Goal: Task Accomplishment & Management: Use online tool/utility

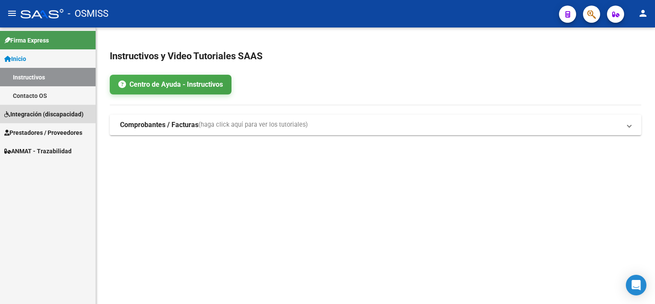
click at [38, 107] on link "Integración (discapacidad)" at bounding box center [48, 114] width 96 height 18
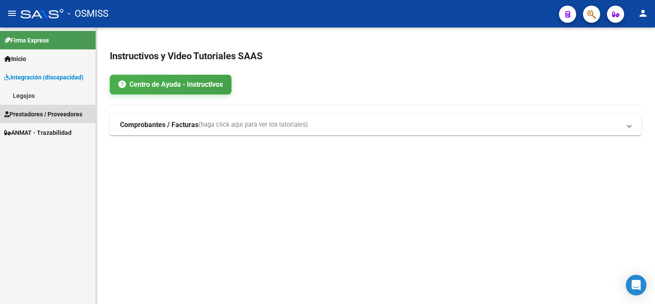
click at [59, 110] on span "Prestadores / Proveedores" at bounding box center [43, 113] width 78 height 9
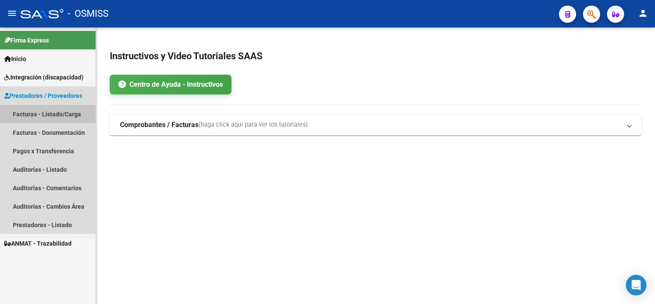
click at [56, 113] on link "Facturas - Listado/Carga" at bounding box center [48, 114] width 96 height 18
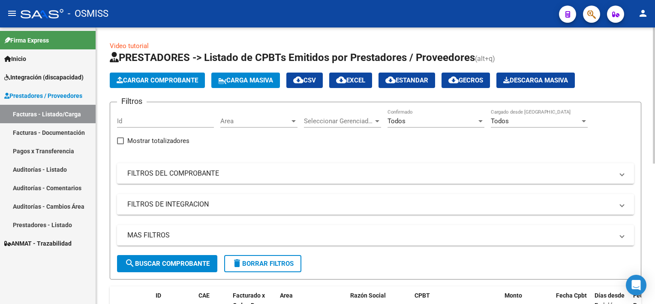
click at [238, 204] on mat-panel-title "FILTROS DE INTEGRACION" at bounding box center [370, 203] width 486 height 9
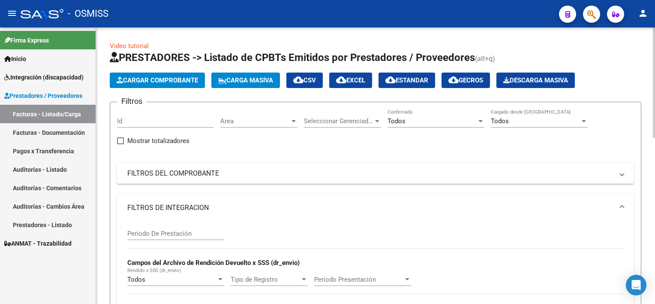
click at [256, 176] on mat-panel-title "FILTROS DEL COMPROBANTE" at bounding box center [370, 173] width 486 height 9
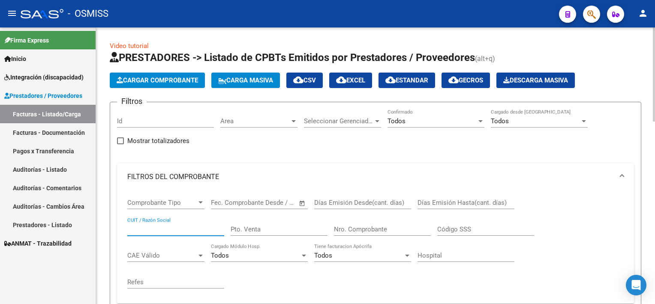
click at [175, 227] on input "CUIT / Razón Social" at bounding box center [175, 229] width 97 height 8
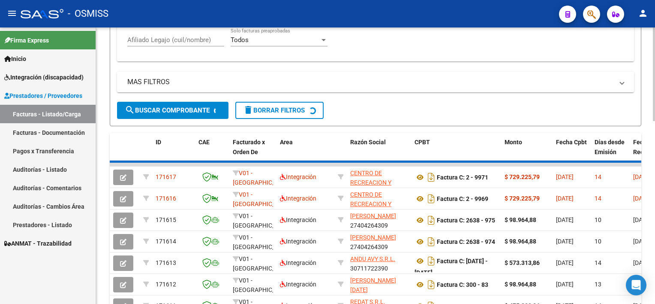
scroll to position [403, 0]
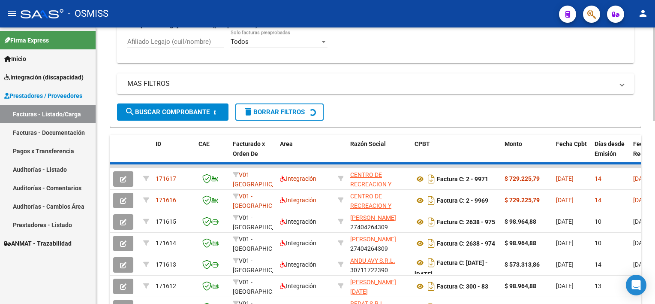
click at [655, 231] on html "menu - OSMISS person Firma Express Inicio Instructivos Contacto OS Integración …" at bounding box center [327, 152] width 655 height 304
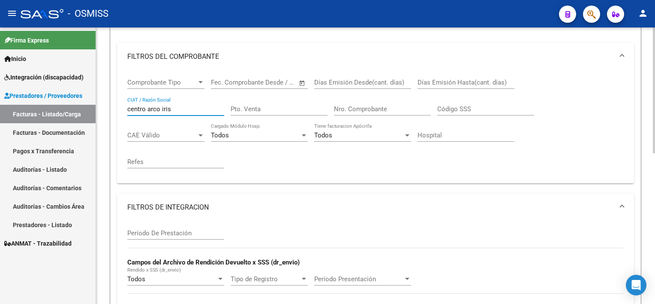
scroll to position [113, 0]
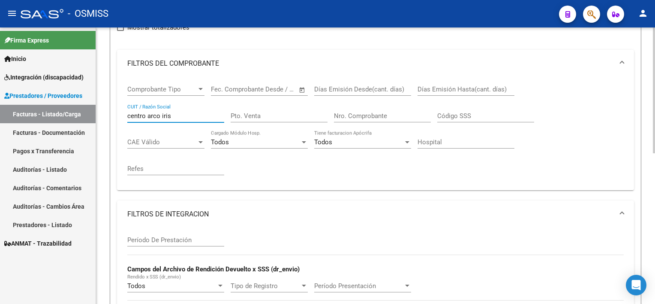
click at [642, 122] on div "Video tutorial PRESTADORES -> Listado de CPBTs Emitidos por Prestadores / Prove…" at bounding box center [376, 218] width 561 height 608
drag, startPoint x: 147, startPoint y: 115, endPoint x: -2, endPoint y: 156, distance: 154.0
click at [0, 156] on html "menu - OSMISS person Firma Express Inicio Instructivos Contacto OS Integración …" at bounding box center [327, 152] width 655 height 304
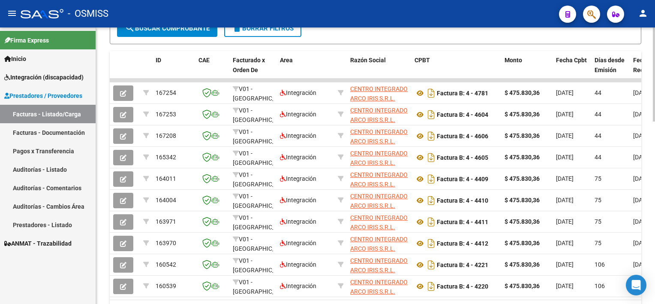
scroll to position [489, 0]
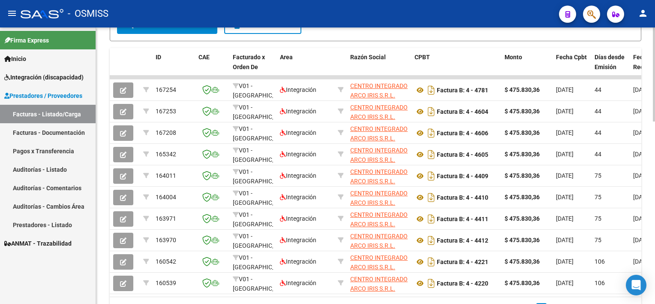
click at [655, 252] on html "menu - OSMISS person Firma Express Inicio Instructivos Contacto OS Integración …" at bounding box center [327, 152] width 655 height 304
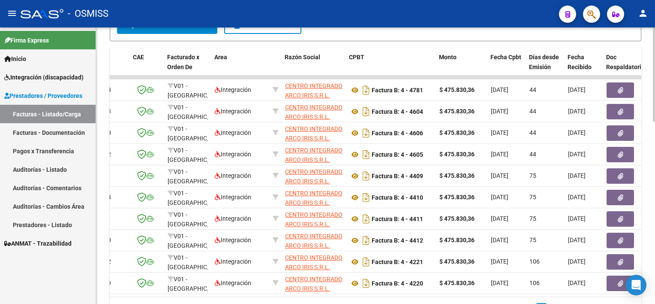
scroll to position [0, 0]
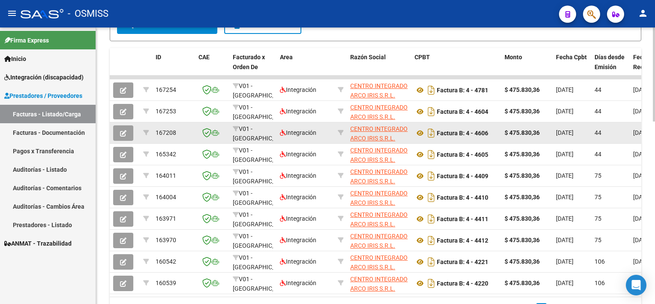
type input "arco iris"
click at [126, 129] on span "button" at bounding box center [123, 133] width 6 height 8
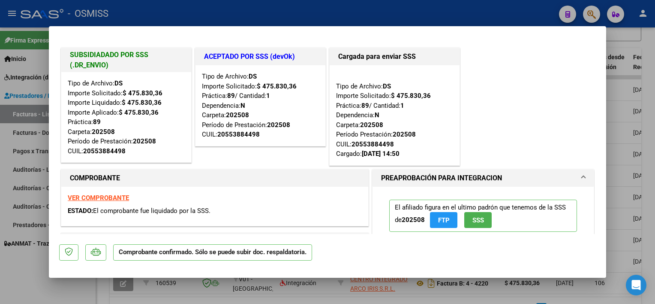
click at [647, 38] on div at bounding box center [327, 152] width 655 height 304
type input "$ 0,00"
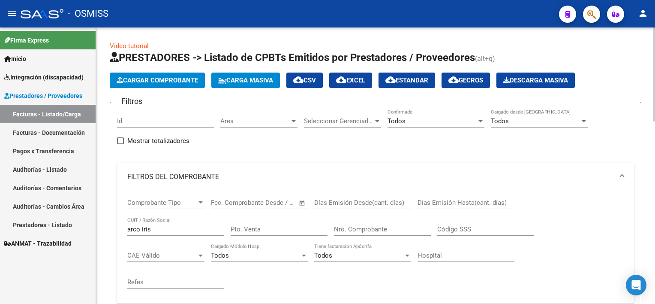
scroll to position [120, 0]
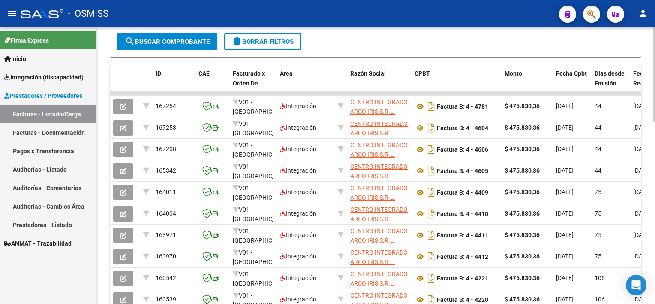
click at [653, 241] on div at bounding box center [654, 237] width 2 height 94
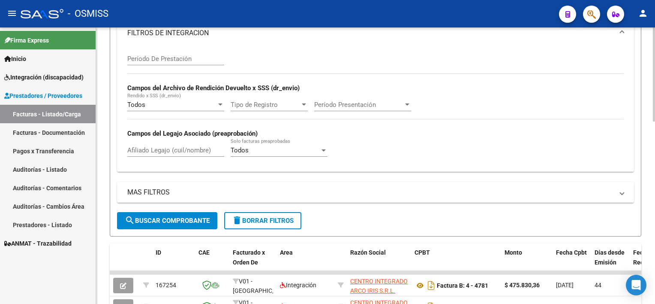
scroll to position [295, 0]
click at [640, 165] on div "Video tutorial PRESTADORES -> Listado de CPBTs Emitidos por Prestadores / Prove…" at bounding box center [376, 135] width 561 height 807
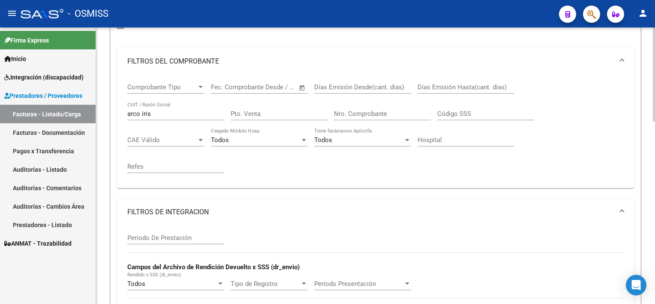
scroll to position [0, 0]
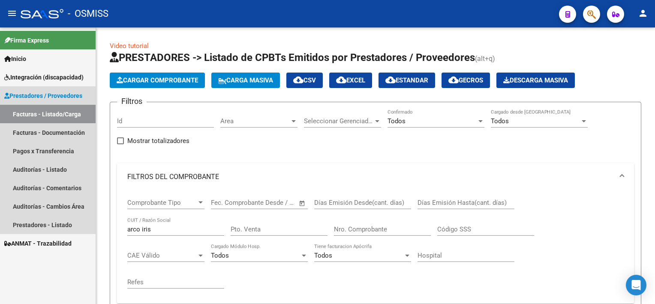
click at [65, 110] on link "Facturas - Listado/Carga" at bounding box center [48, 114] width 96 height 18
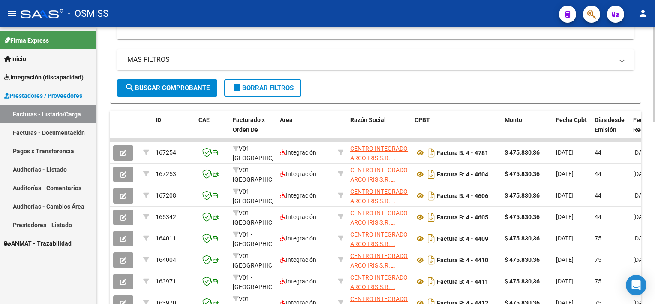
scroll to position [428, 0]
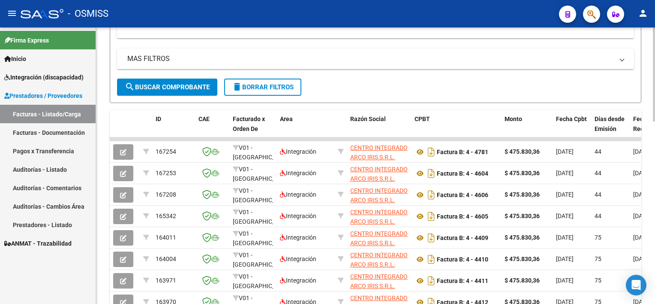
click at [655, 256] on html "menu - OSMISS person Firma Express Inicio Instructivos Contacto OS Integración …" at bounding box center [327, 152] width 655 height 304
click at [278, 89] on button "delete Borrar Filtros" at bounding box center [262, 86] width 77 height 17
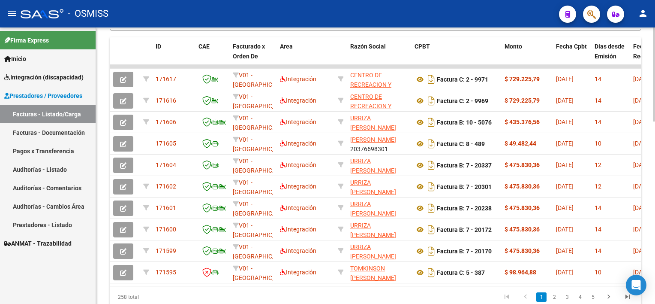
scroll to position [501, 0]
click at [654, 248] on div at bounding box center [654, 246] width 2 height 94
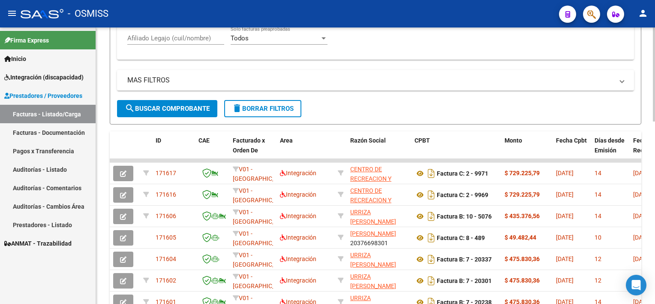
scroll to position [433, 0]
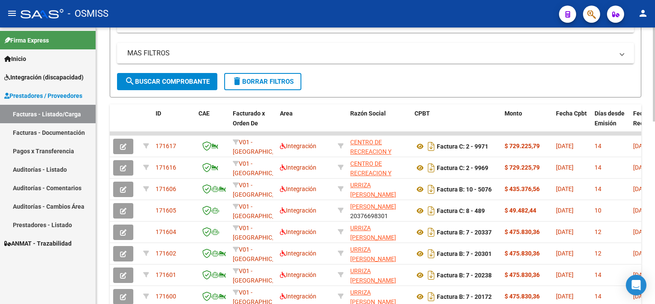
click at [158, 78] on span "search Buscar Comprobante" at bounding box center [167, 82] width 85 height 8
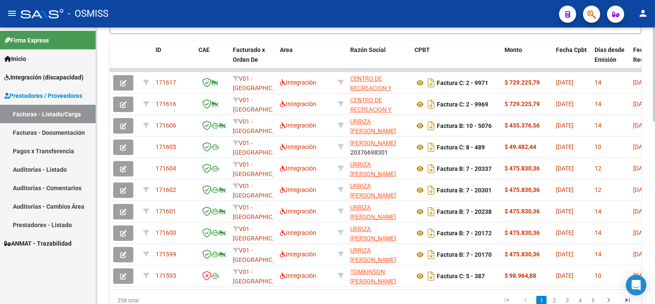
scroll to position [517, 0]
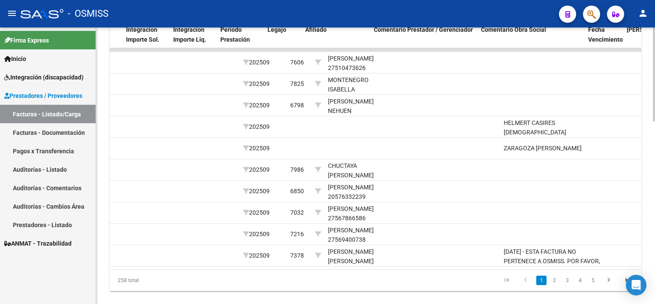
scroll to position [0, 1168]
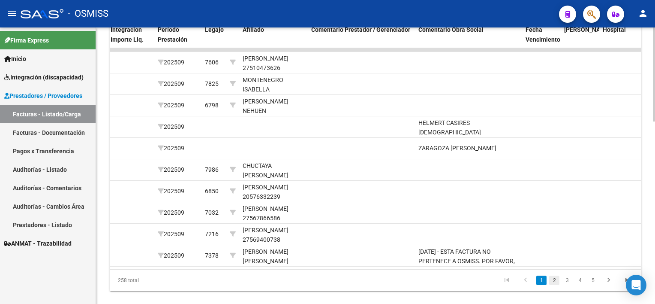
click at [554, 285] on link "2" at bounding box center [554, 279] width 10 height 9
